Goal: Task Accomplishment & Management: Complete application form

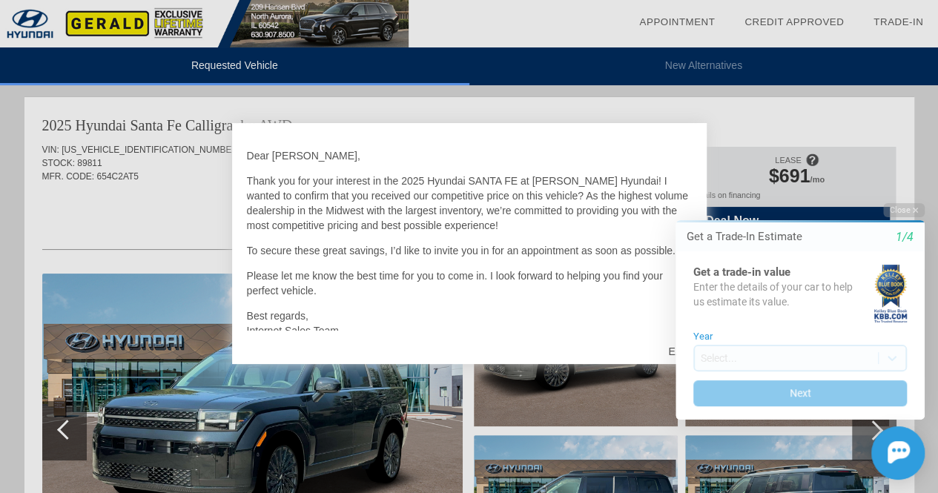
click at [670, 350] on div "Close Get a Trade-In Estimate 1/4 Get a trade-in value Enter the details of you…" at bounding box center [791, 341] width 267 height 277
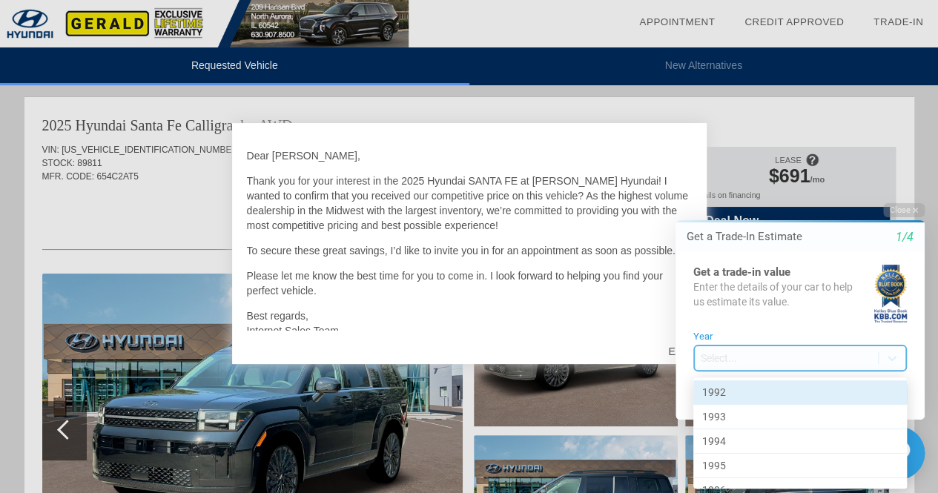
click at [731, 190] on body "Welcome! Get a Trade-In Estimate 1/4 Get a trade-in value Enter the details of …" at bounding box center [792, 190] width 294 height 0
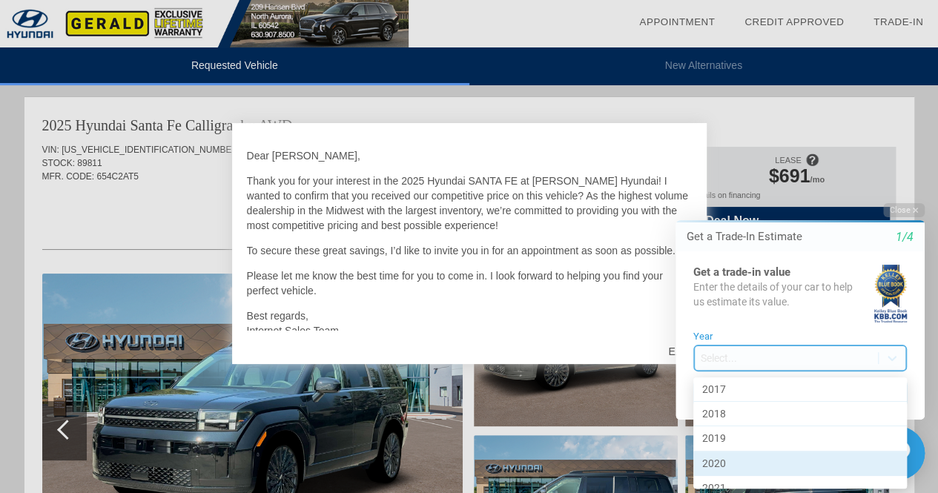
scroll to position [720, 0]
click at [731, 450] on div "2024" at bounding box center [801, 458] width 214 height 24
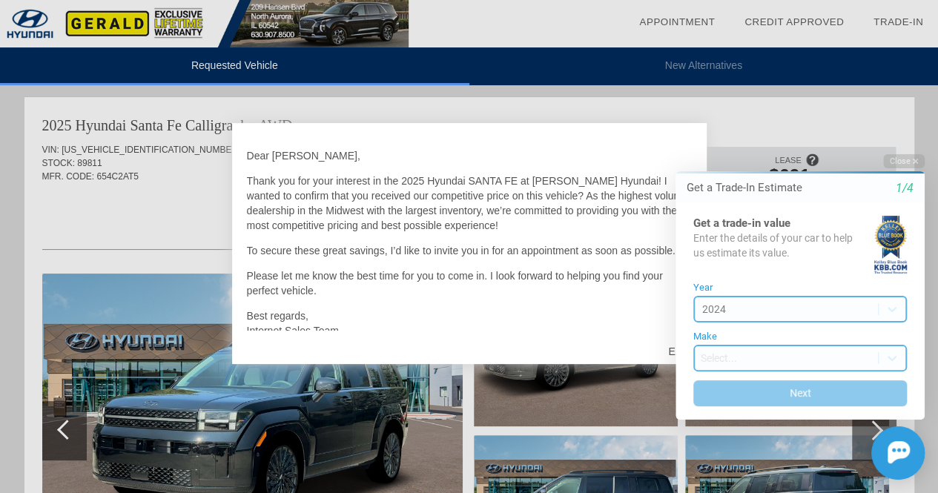
click at [725, 141] on body "Welcome! Get a Trade-In Estimate 1/4 Get a trade-in value Enter the details of …" at bounding box center [792, 141] width 294 height 0
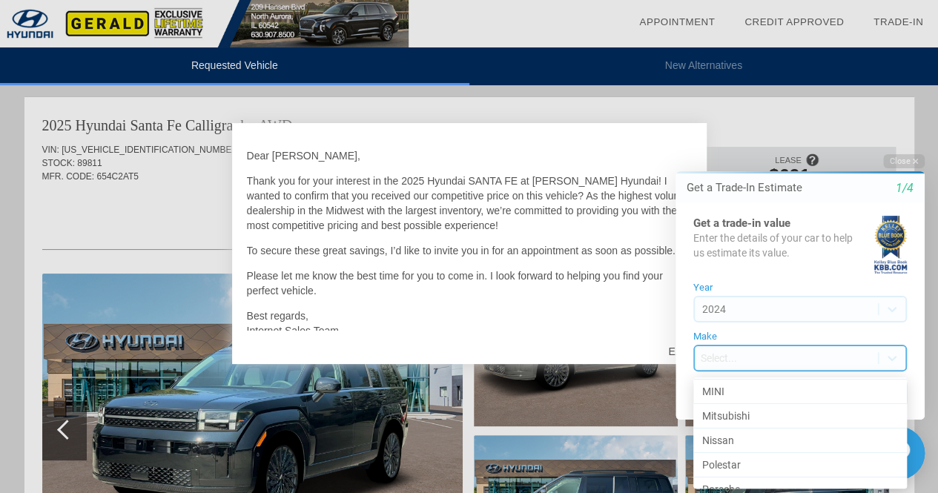
scroll to position [1061, 0]
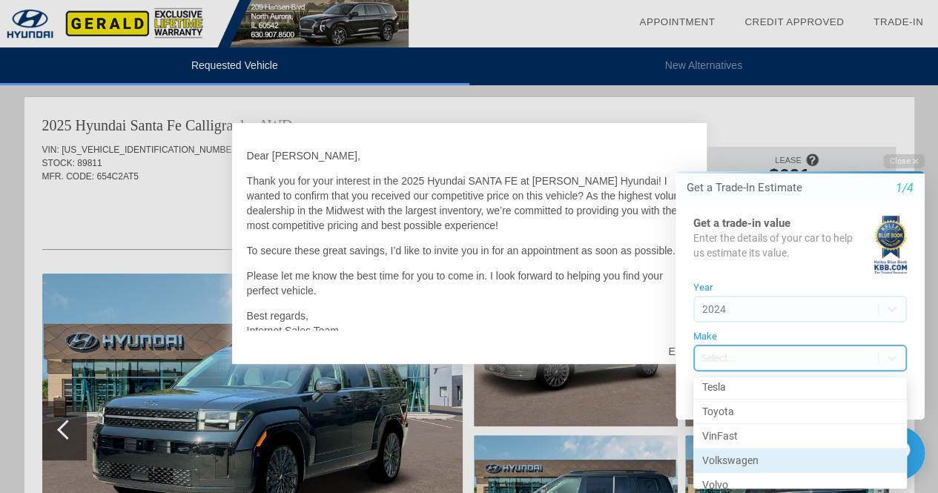
click at [754, 449] on div "Volkswagen" at bounding box center [801, 461] width 214 height 24
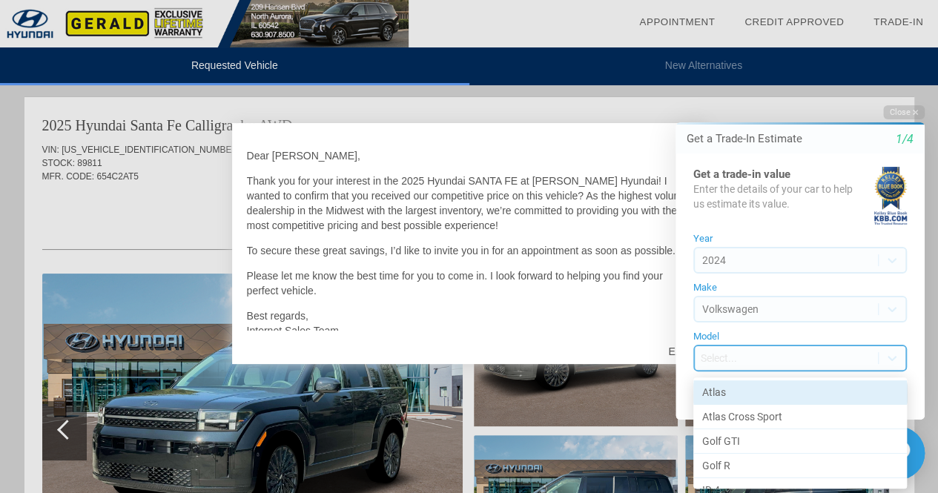
click at [760, 92] on body "Welcome! Get a Trade-In Estimate 1/4 Get a trade-in value Enter the details of …" at bounding box center [792, 92] width 294 height 0
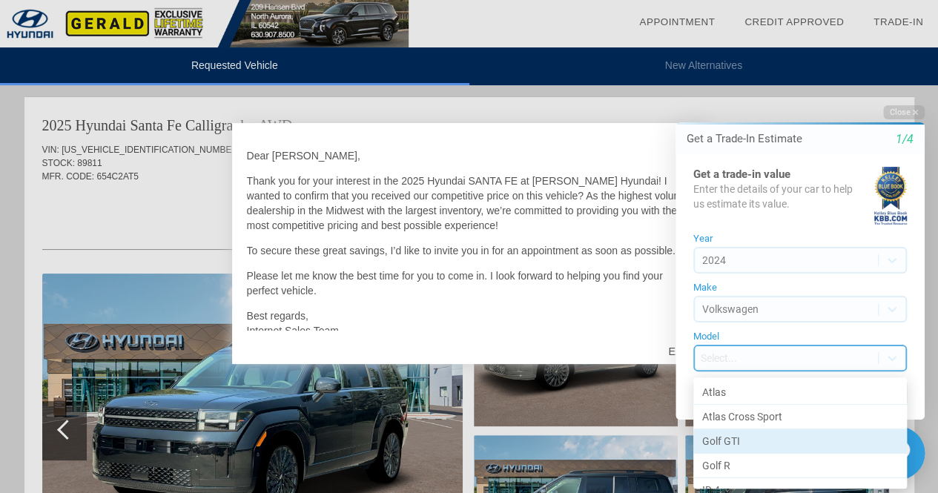
scroll to position [113, 0]
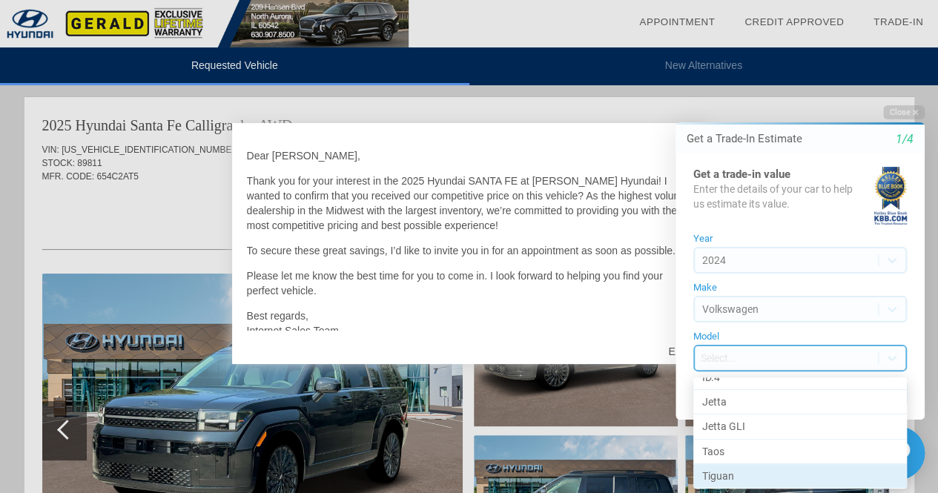
click at [757, 465] on div "Tiguan" at bounding box center [801, 476] width 214 height 24
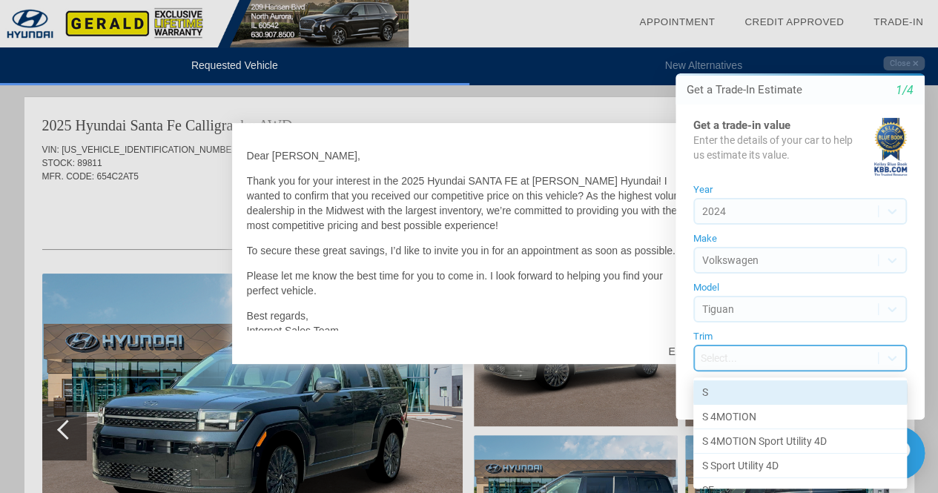
click at [734, 43] on body "Welcome! Get a Trade-In Estimate 1/4 Get a trade-in value Enter the details of …" at bounding box center [792, 43] width 294 height 0
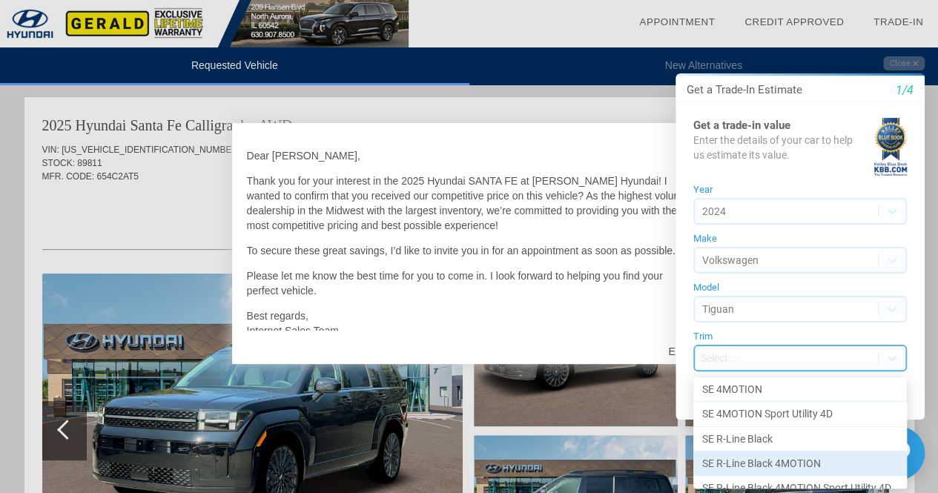
scroll to position [126, 0]
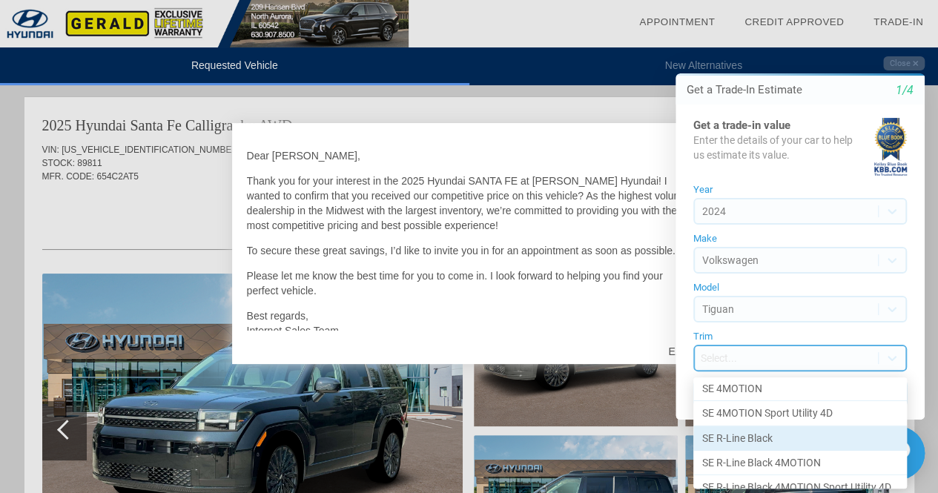
click at [769, 428] on div "SE R-Line Black" at bounding box center [801, 439] width 214 height 24
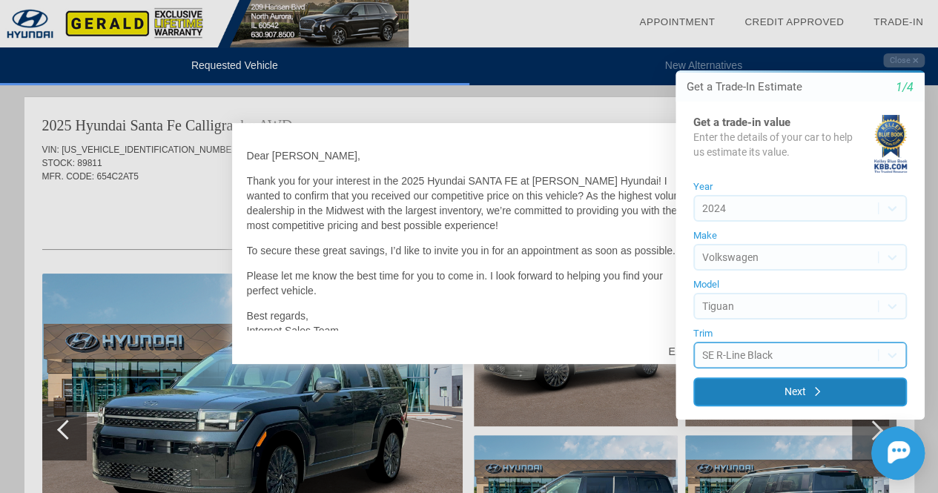
click at [762, 378] on button "Next" at bounding box center [801, 392] width 214 height 29
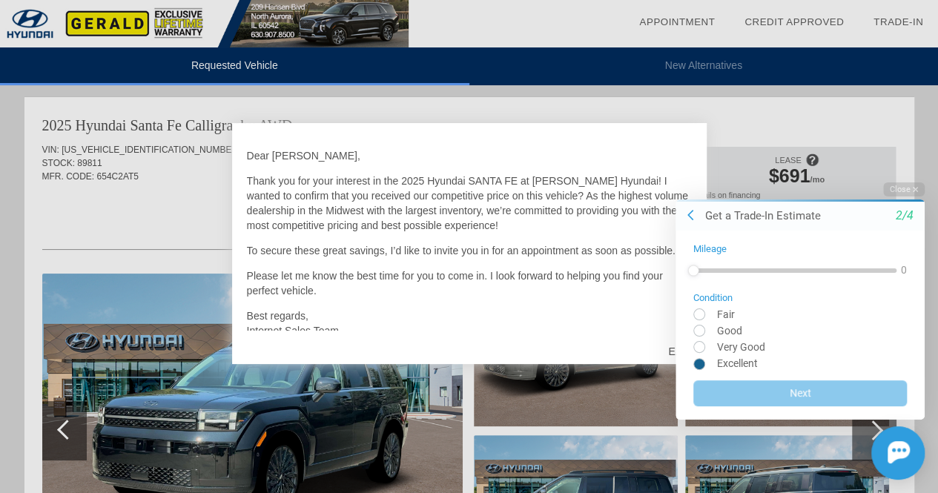
click at [730, 359] on input "radio" at bounding box center [801, 363] width 214 height 11
radio input "true"
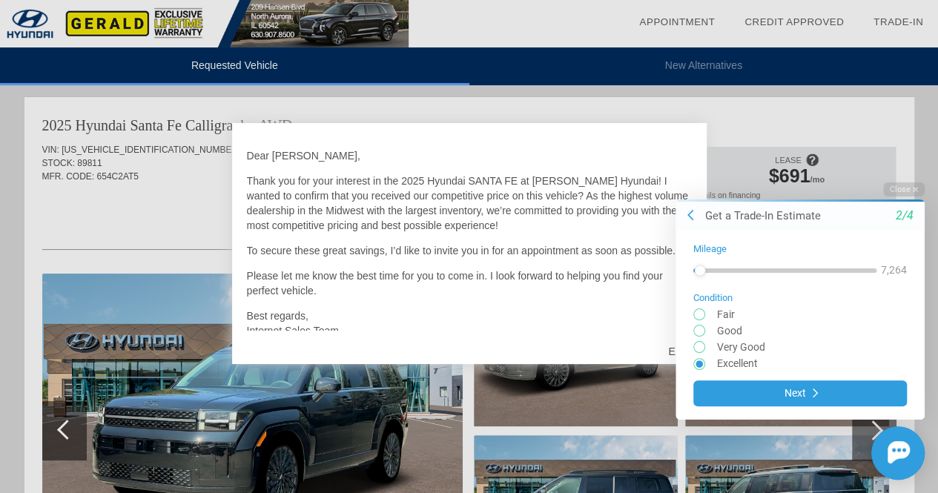
click at [700, 272] on div at bounding box center [700, 269] width 11 height 11
click at [699, 272] on div at bounding box center [700, 269] width 11 height 11
click at [699, 271] on div at bounding box center [699, 269] width 11 height 11
click at [699, 270] on div at bounding box center [700, 269] width 11 height 11
click at [701, 271] on div at bounding box center [701, 269] width 11 height 11
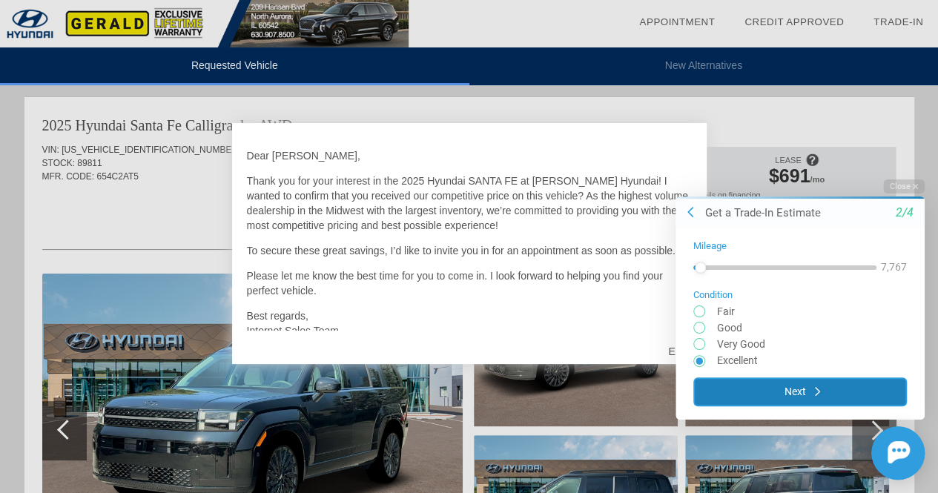
click at [800, 383] on button "Next" at bounding box center [801, 391] width 214 height 29
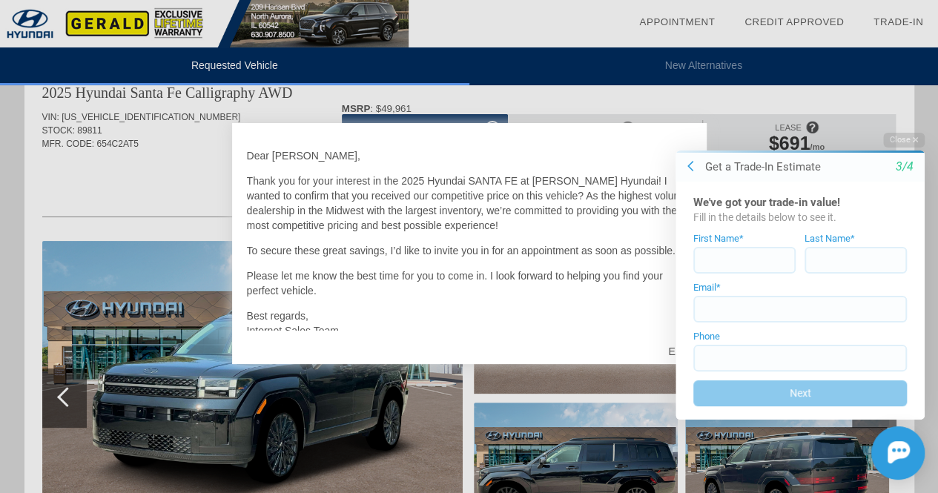
scroll to position [30, 0]
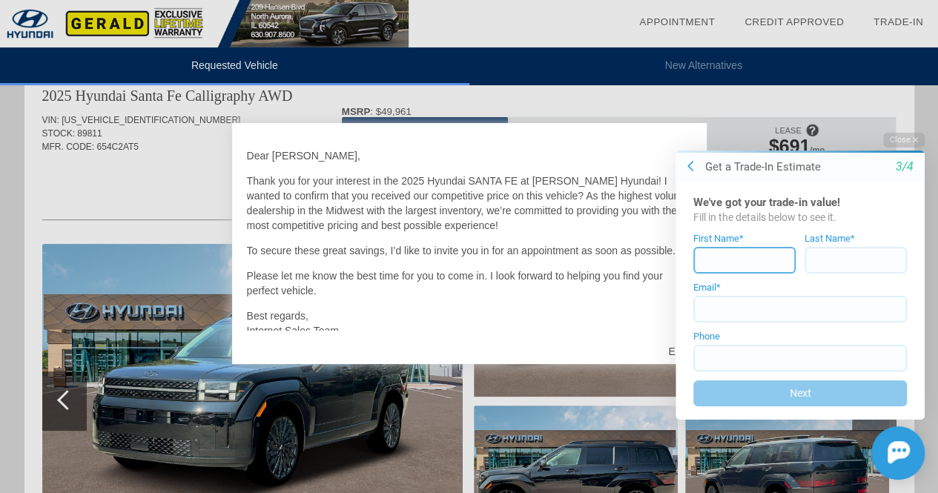
click at [728, 256] on input at bounding box center [745, 260] width 102 height 27
click at [756, 268] on input at bounding box center [745, 260] width 102 height 27
type input "[PERSON_NAME]"
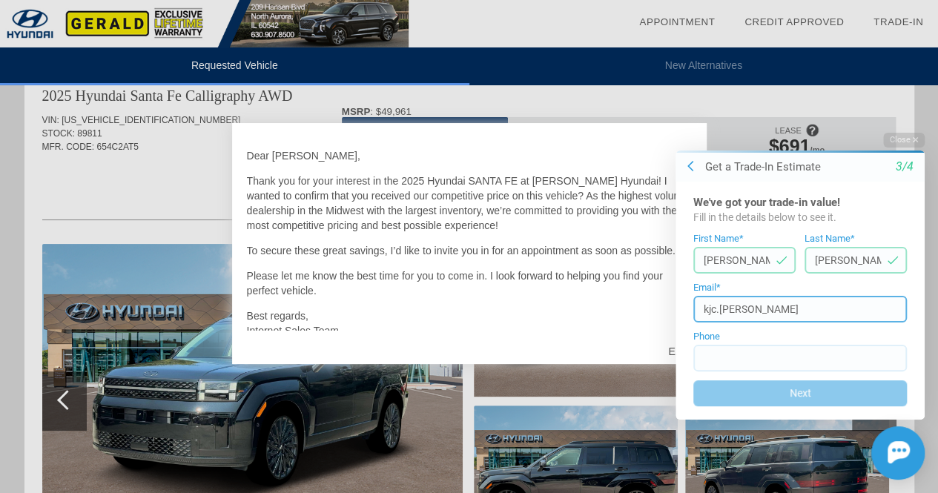
type input "[EMAIL_ADDRESS][PERSON_NAME][DOMAIN_NAME]"
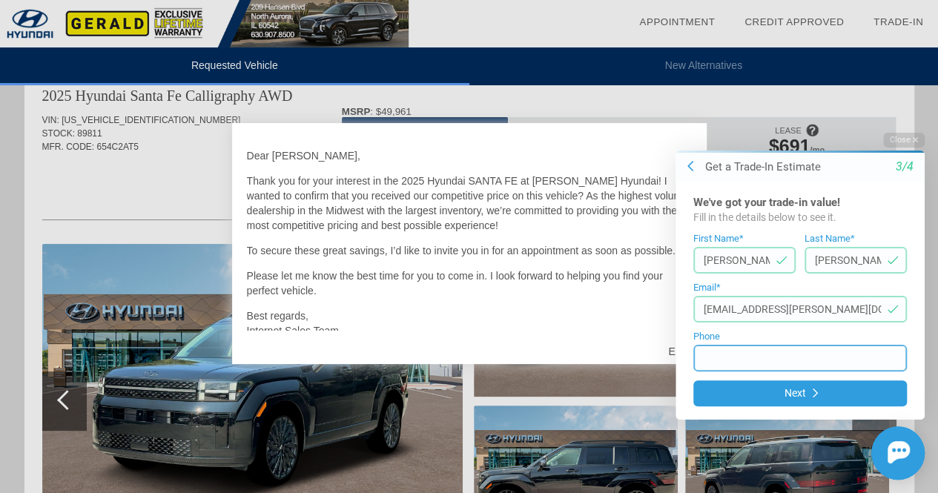
click at [769, 357] on input at bounding box center [801, 358] width 214 height 27
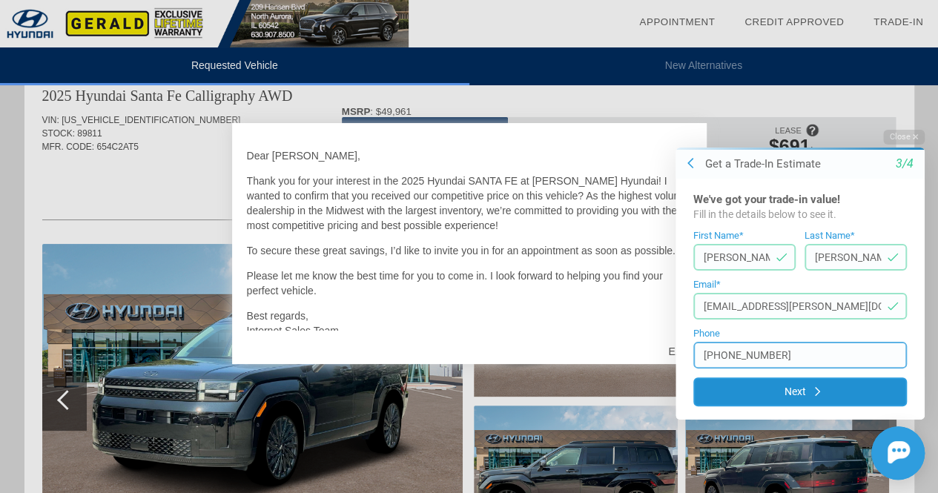
type input "[PHONE_NUMBER]"
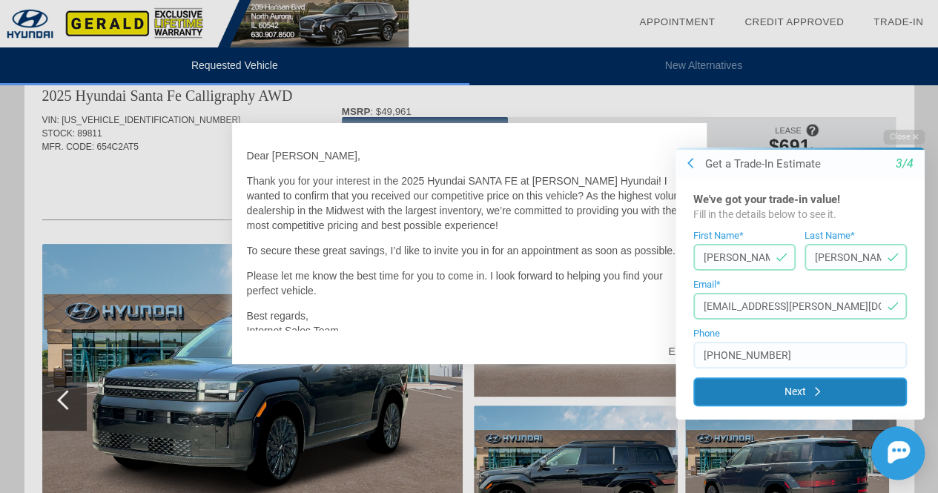
click at [811, 395] on button "Next" at bounding box center [801, 392] width 214 height 29
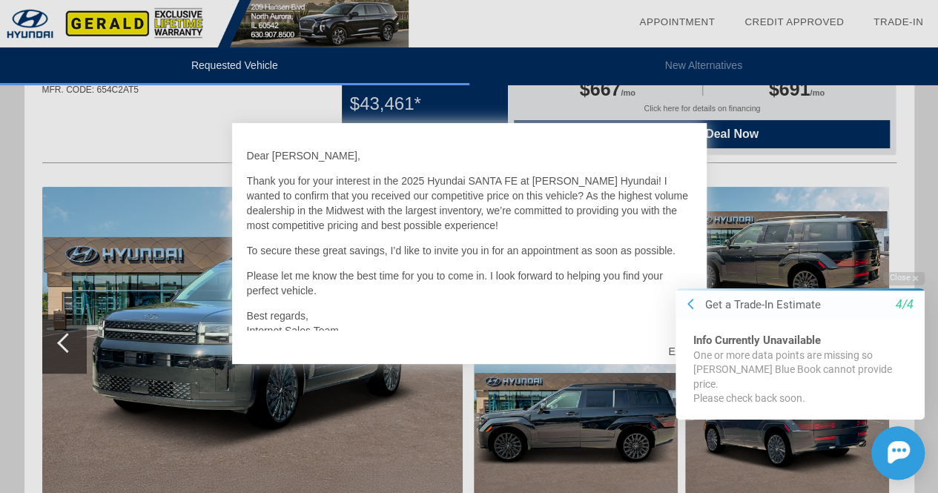
scroll to position [89, 0]
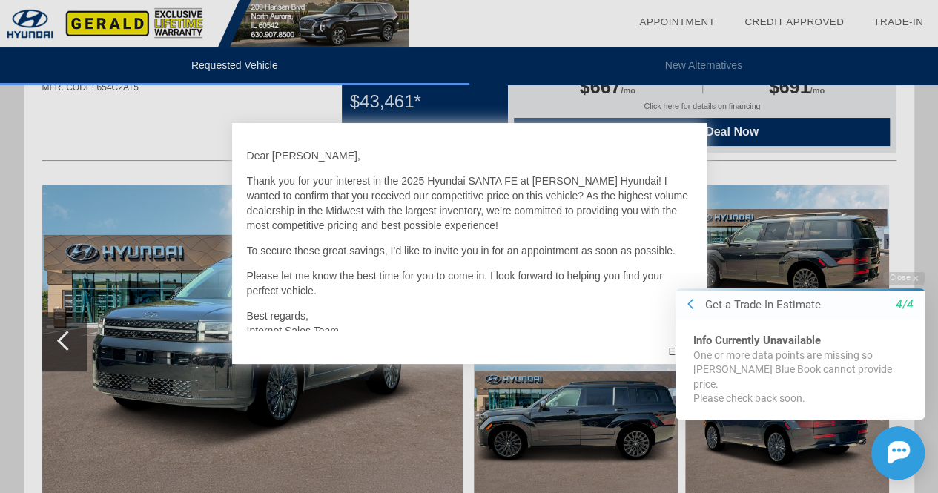
click at [725, 362] on div "One or more data points are missing so [PERSON_NAME] Blue Book cannot provide p…" at bounding box center [801, 371] width 214 height 44
click at [692, 309] on icon at bounding box center [691, 304] width 6 height 10
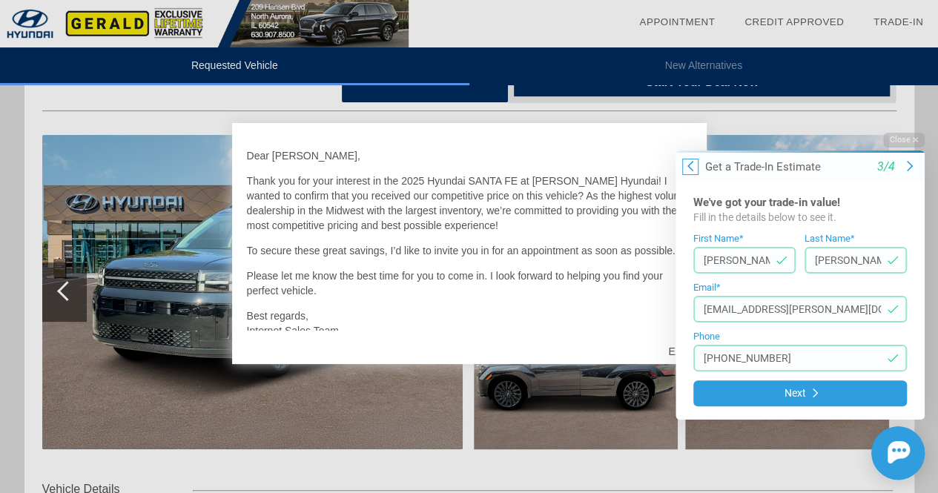
scroll to position [138, 0]
click at [686, 167] on button at bounding box center [690, 167] width 16 height 16
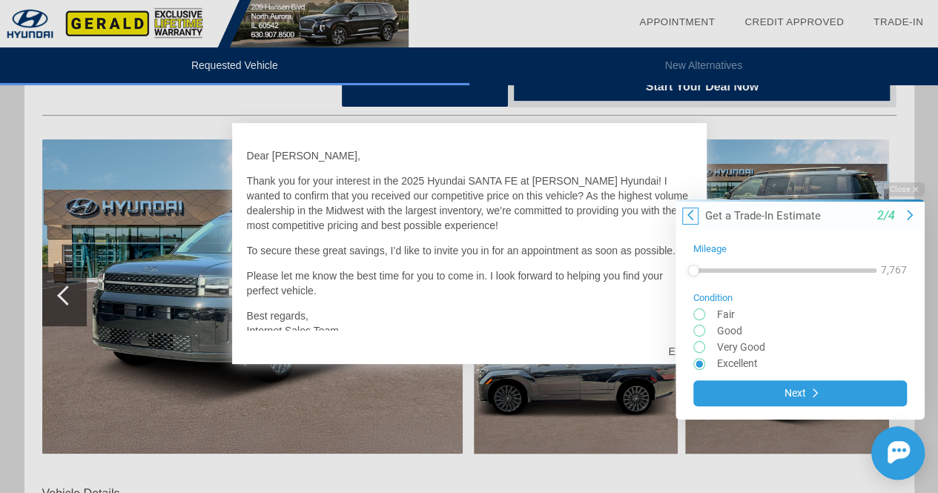
scroll to position [132, 0]
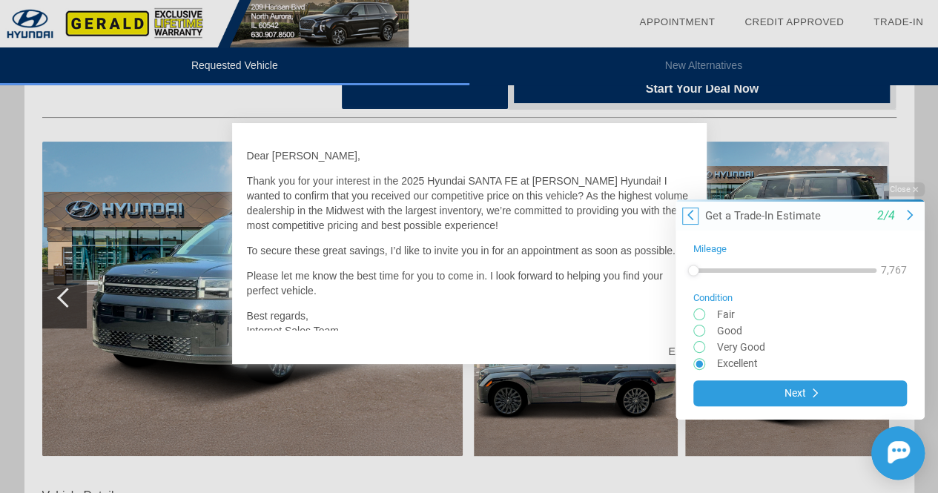
click at [695, 217] on button at bounding box center [690, 215] width 16 height 16
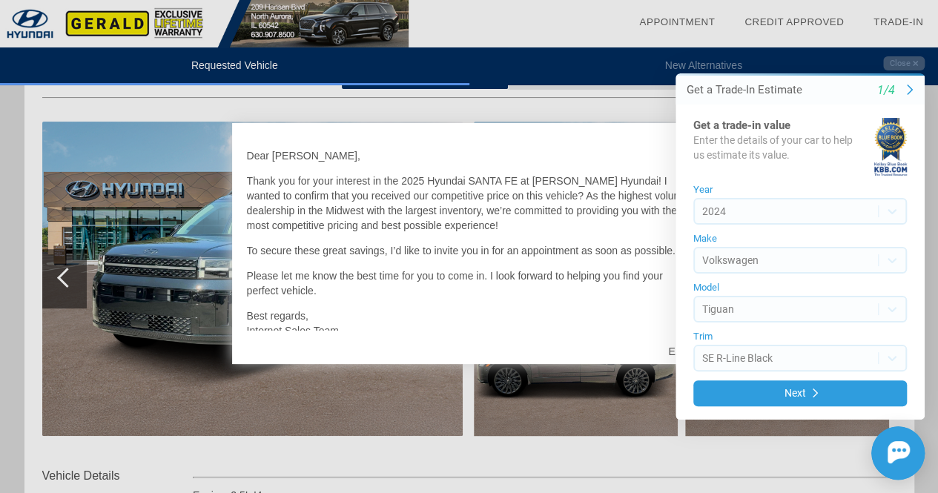
scroll to position [150, 0]
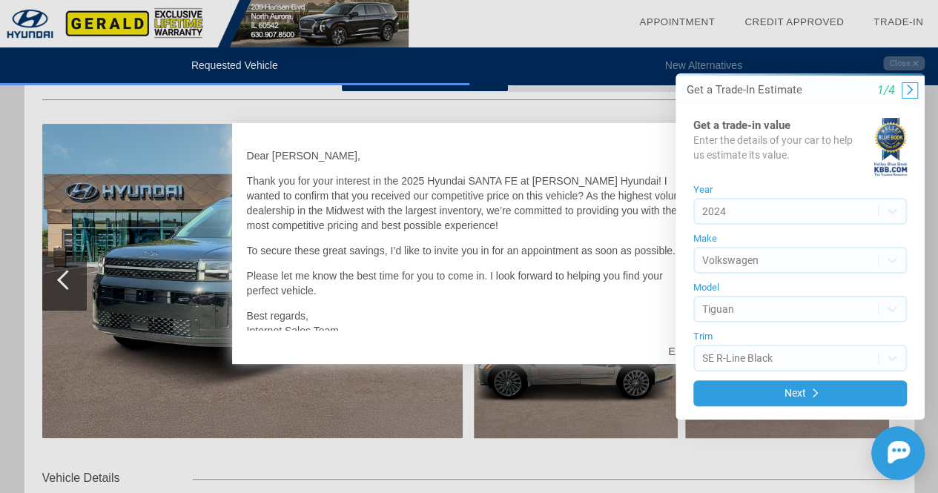
click at [909, 91] on icon at bounding box center [910, 90] width 6 height 12
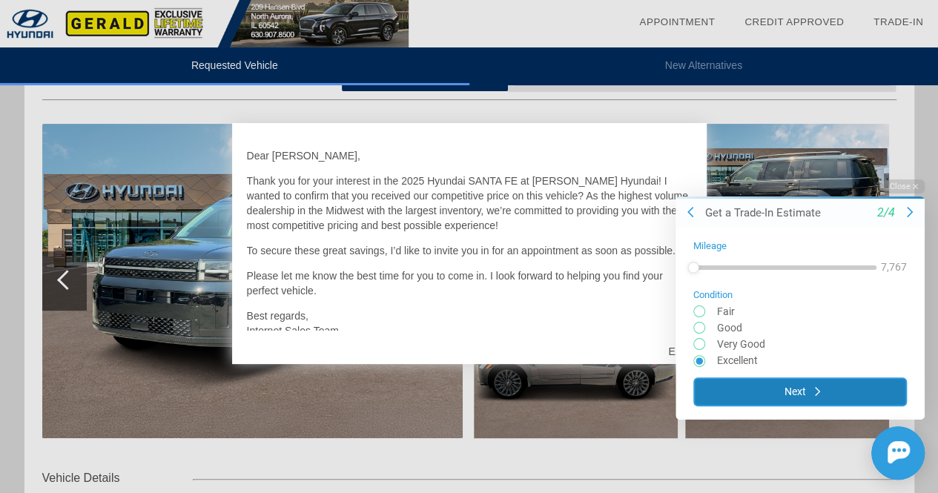
click at [827, 392] on button "Next" at bounding box center [801, 391] width 214 height 29
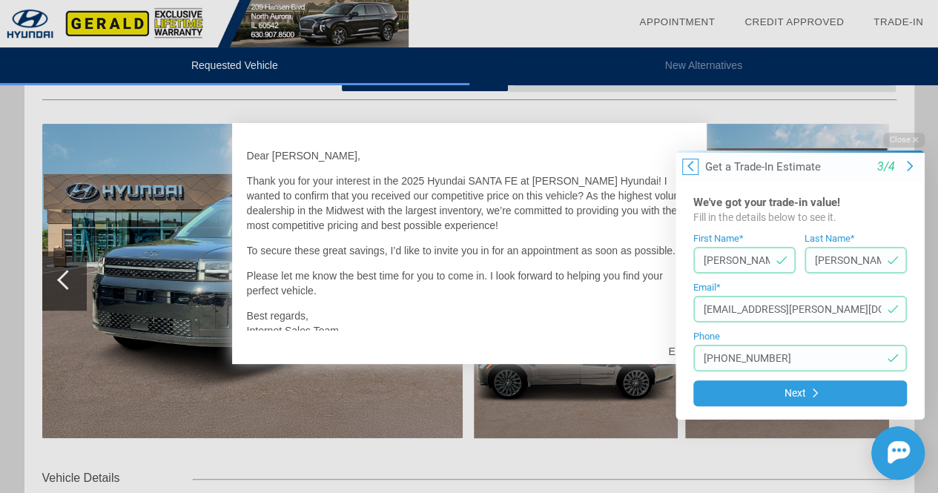
click at [691, 160] on icon at bounding box center [691, 166] width 6 height 12
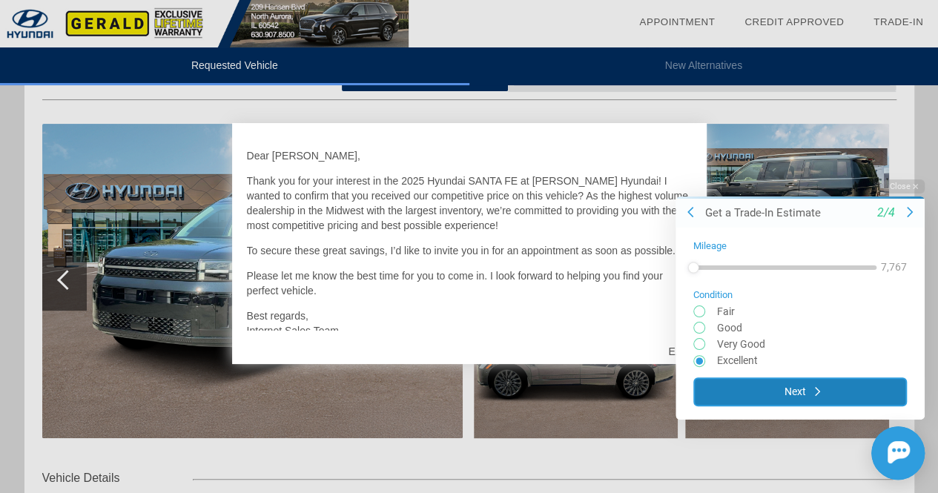
click at [781, 386] on button "Next" at bounding box center [801, 391] width 214 height 29
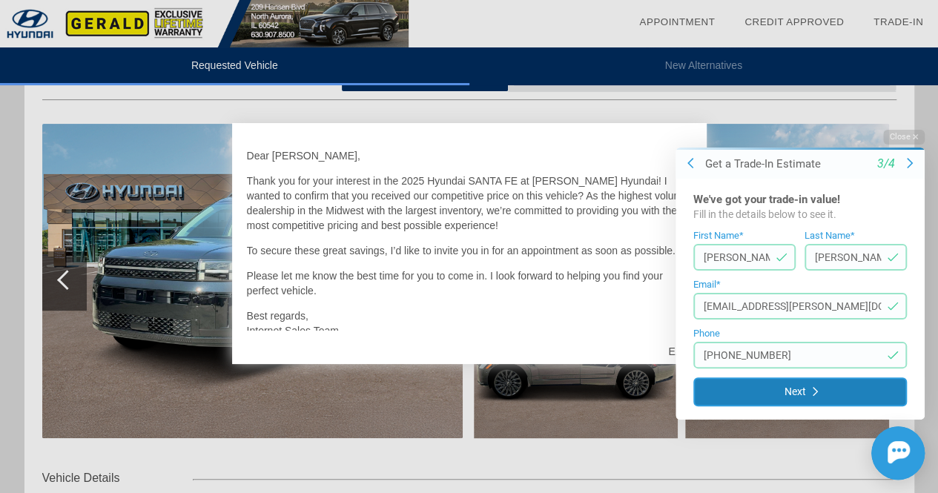
click at [781, 386] on button "Next" at bounding box center [801, 392] width 214 height 29
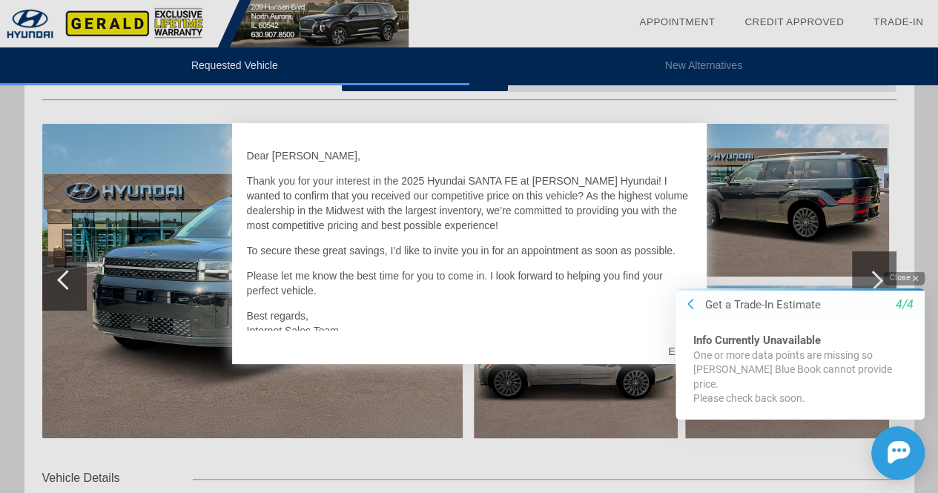
click at [903, 285] on button "Close" at bounding box center [904, 278] width 42 height 14
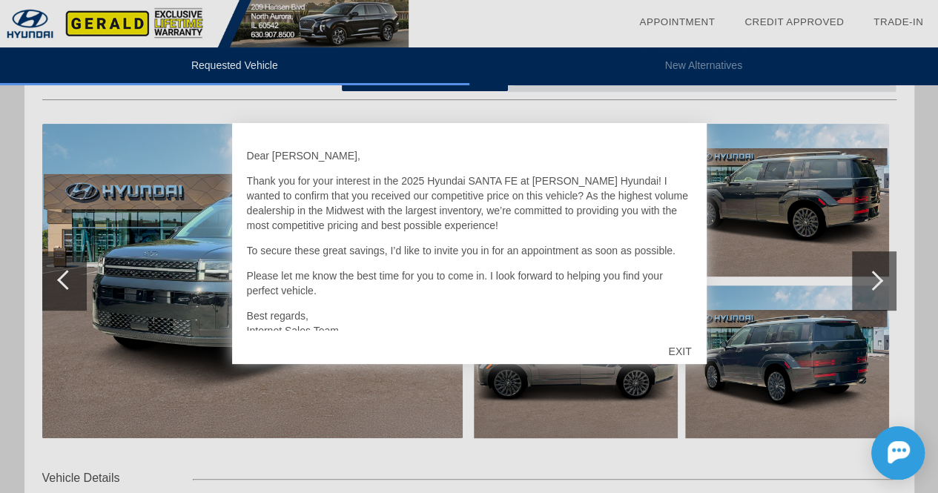
click at [679, 343] on div "EXIT" at bounding box center [679, 351] width 53 height 45
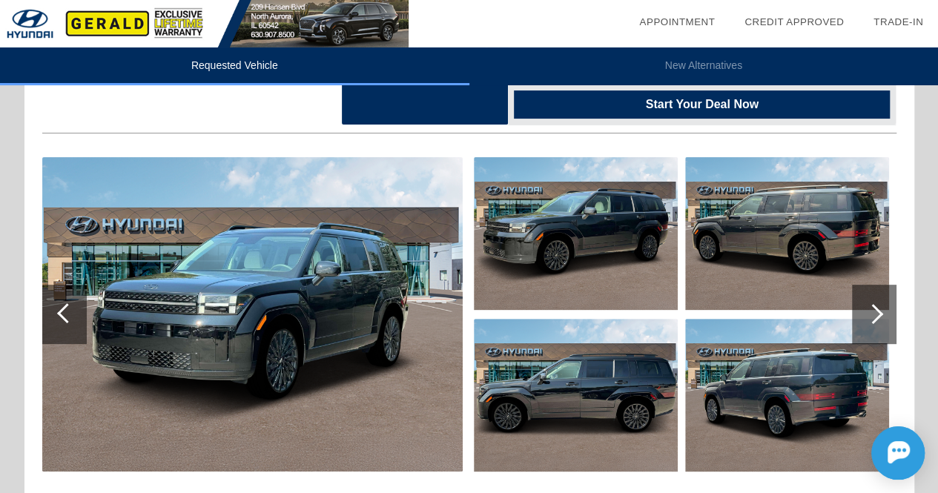
scroll to position [117, 0]
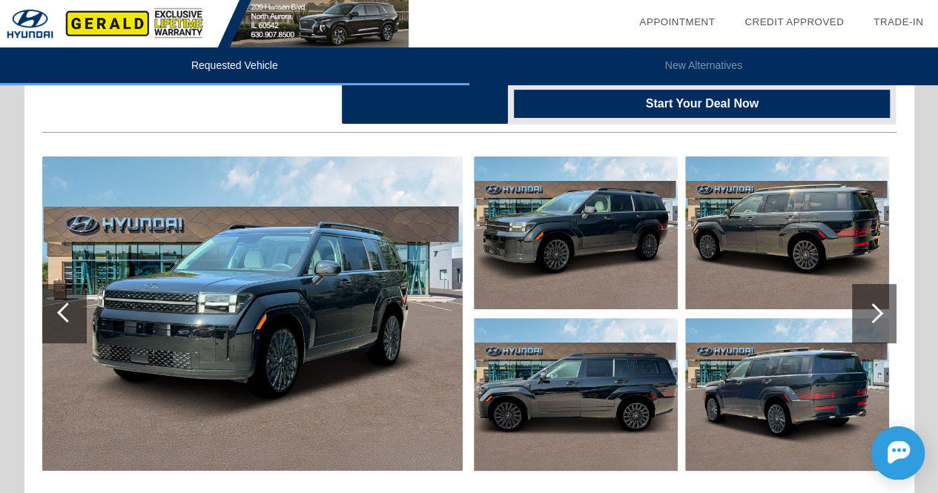
click at [878, 304] on div at bounding box center [874, 313] width 45 height 59
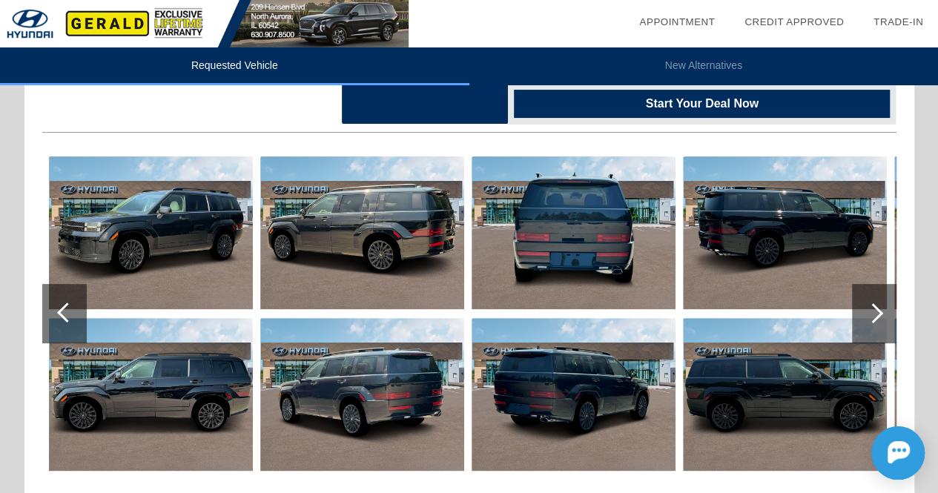
click at [878, 304] on div at bounding box center [874, 313] width 45 height 59
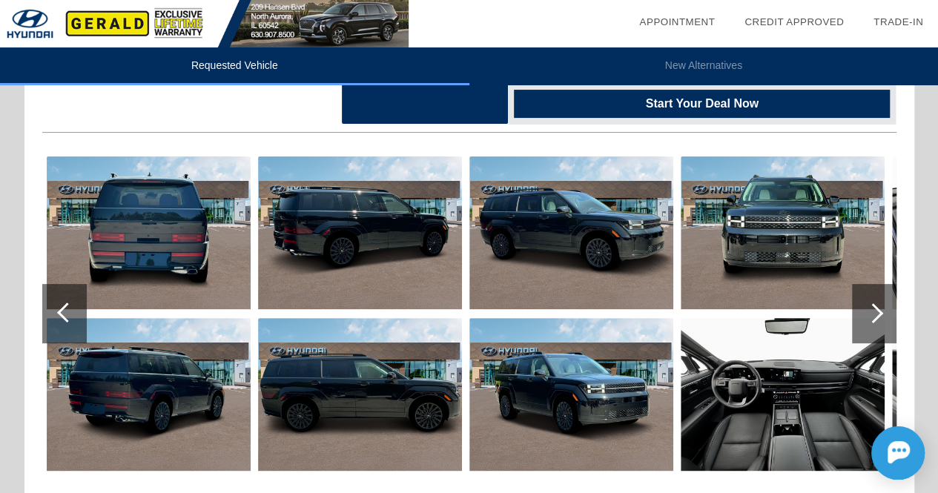
click at [878, 304] on div at bounding box center [874, 313] width 45 height 59
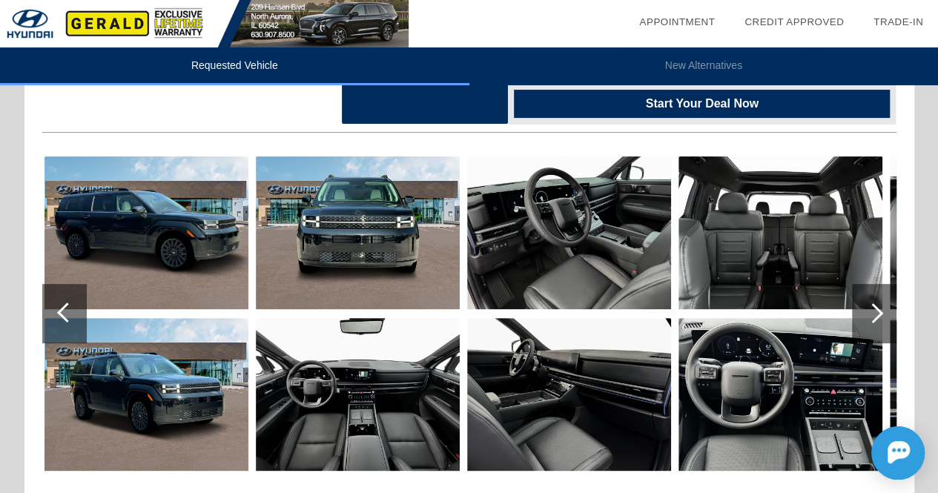
click at [878, 304] on div at bounding box center [874, 313] width 45 height 59
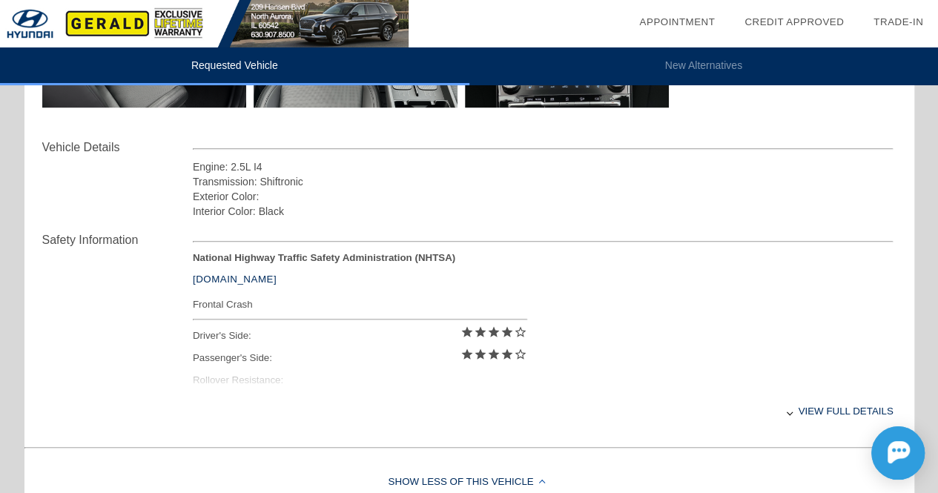
scroll to position [0, 0]
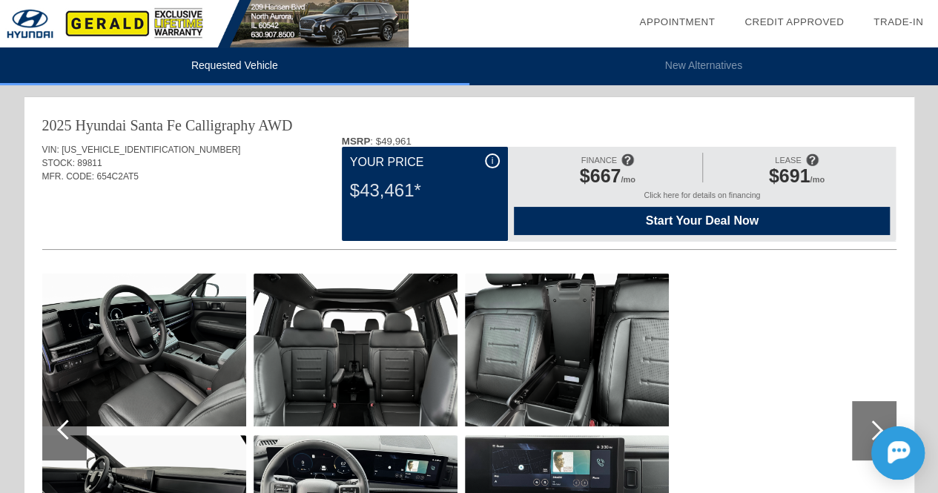
click at [492, 163] on span "i" at bounding box center [493, 161] width 2 height 10
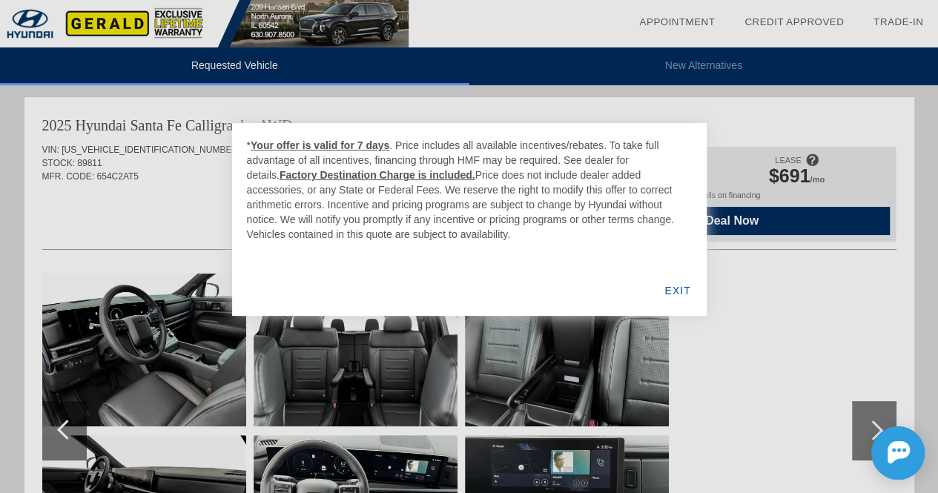
click at [683, 291] on div "EXIT" at bounding box center [677, 291] width 57 height 50
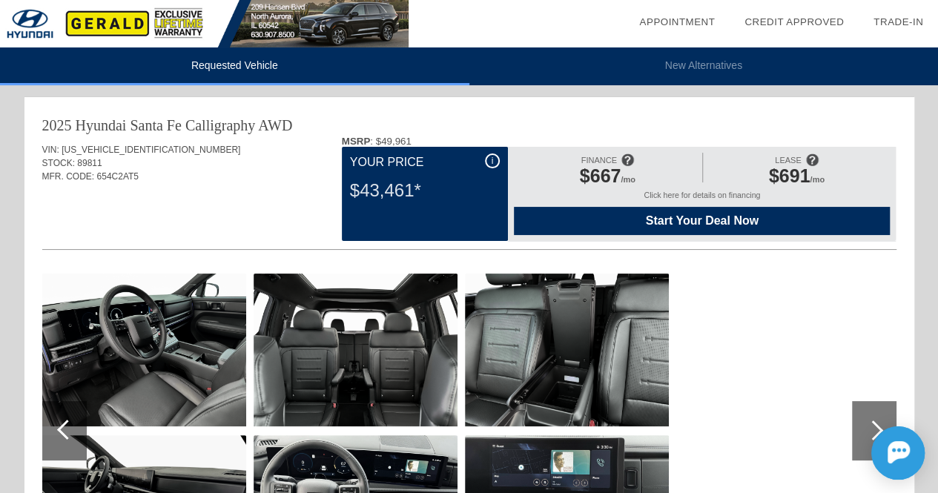
click at [739, 222] on span "Start Your Deal Now" at bounding box center [702, 220] width 339 height 13
click at [493, 167] on div "i" at bounding box center [492, 161] width 15 height 15
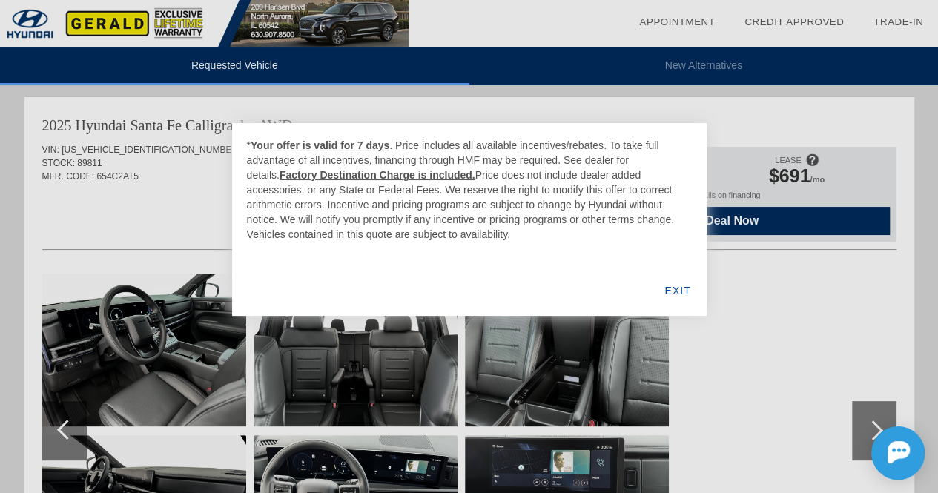
click at [279, 145] on u "Your offer is valid for 7 days" at bounding box center [320, 145] width 139 height 12
click at [680, 289] on div "EXIT" at bounding box center [677, 291] width 57 height 50
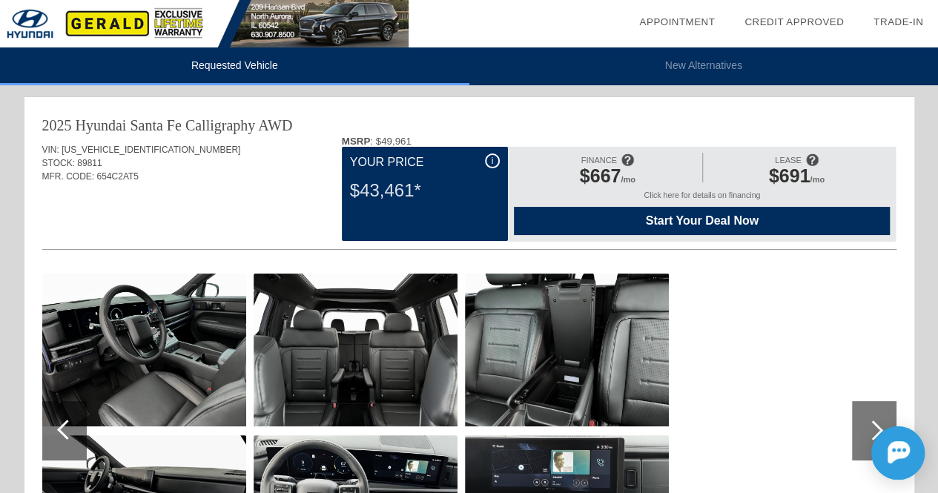
click at [688, 225] on span "Start Your Deal Now" at bounding box center [702, 220] width 339 height 13
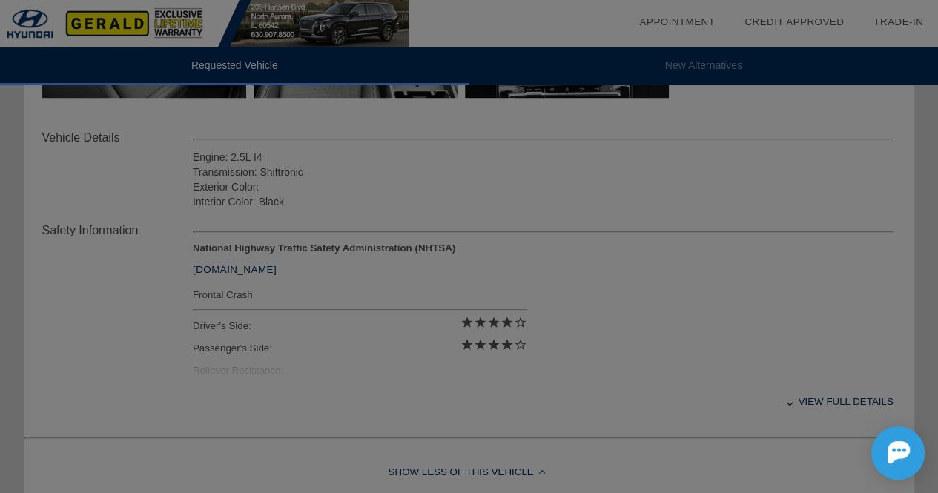
scroll to position [490, 0]
